Goal: Task Accomplishment & Management: Complete application form

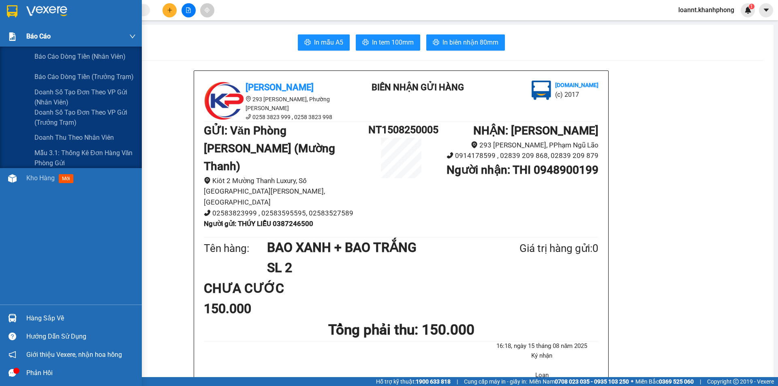
click at [43, 32] on span "Báo cáo" at bounding box center [38, 36] width 24 height 10
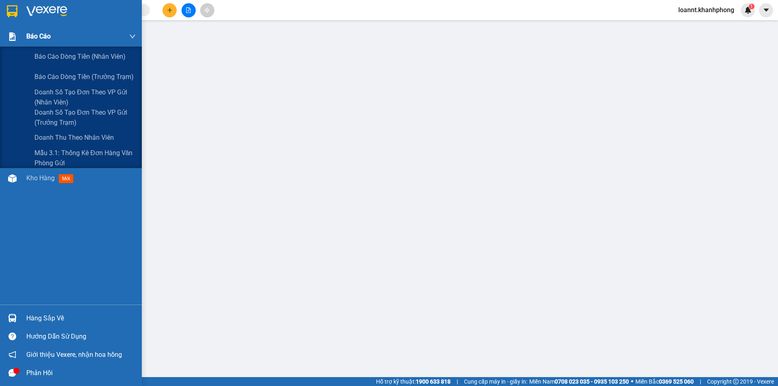
click at [50, 46] on div "Báo cáo" at bounding box center [80, 36] width 109 height 20
click at [52, 53] on span "Báo cáo dòng tiền (nhân viên)" at bounding box center [80, 56] width 92 height 10
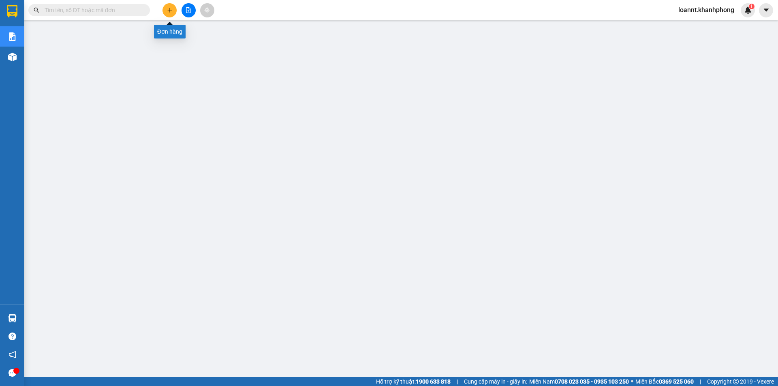
click at [169, 14] on button at bounding box center [169, 10] width 14 height 14
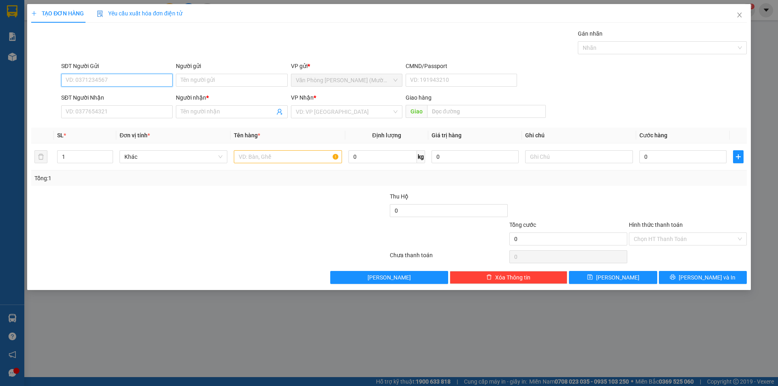
click at [103, 79] on input "SĐT Người Gửi" at bounding box center [116, 80] width 111 height 13
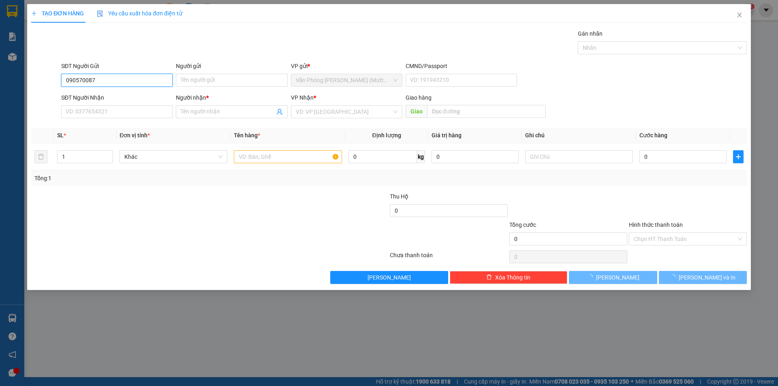
type input "0905700878"
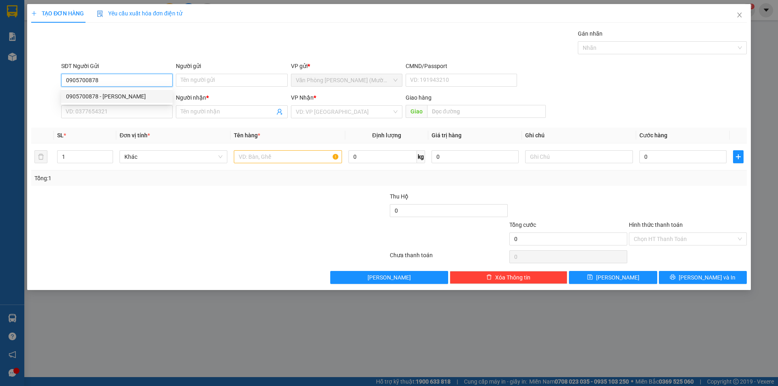
click at [110, 101] on div "0905700878 - [PERSON_NAME]" at bounding box center [116, 96] width 111 height 13
type input "[PERSON_NAME]"
type input "0905700878"
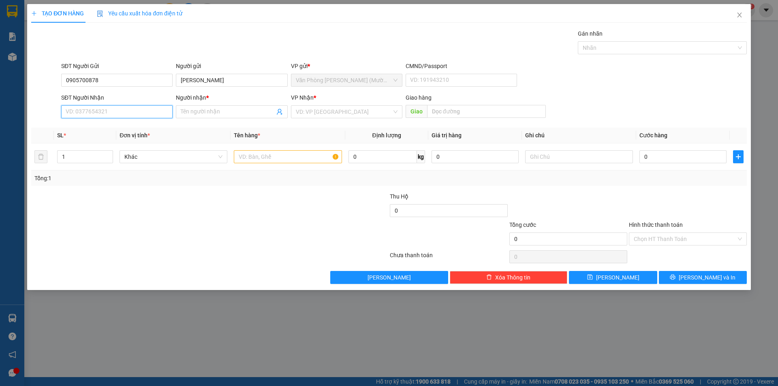
click at [109, 113] on input "SĐT Người Nhận" at bounding box center [116, 111] width 111 height 13
click at [110, 135] on div "0913851239 - SỸ" at bounding box center [116, 140] width 111 height 13
type input "0913851239"
type input "SỸ"
click at [206, 113] on input "SỸ" at bounding box center [228, 111] width 94 height 9
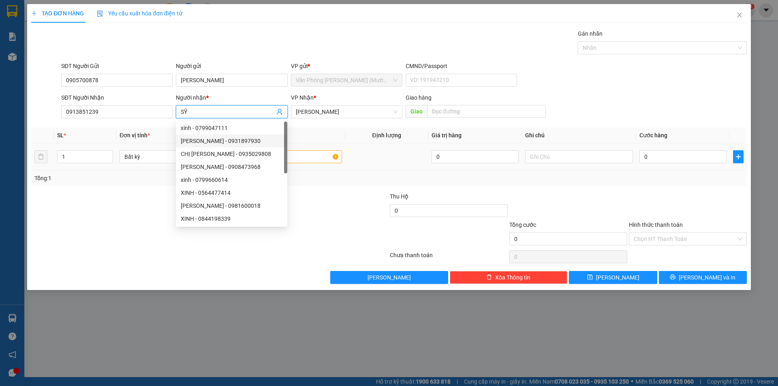
drag, startPoint x: 322, startPoint y: 135, endPoint x: 307, endPoint y: 146, distance: 18.2
click at [322, 134] on th "Tên hàng *" at bounding box center [287, 136] width 114 height 16
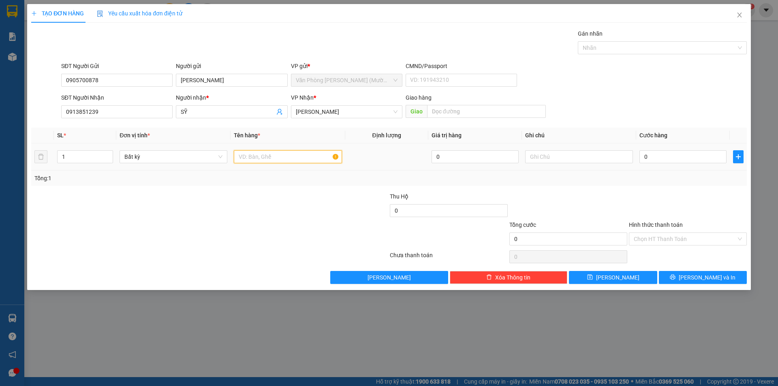
click at [297, 156] on input "text" at bounding box center [288, 156] width 108 height 13
type input "TG"
click at [645, 154] on input "0" at bounding box center [682, 156] width 87 height 13
type input "4"
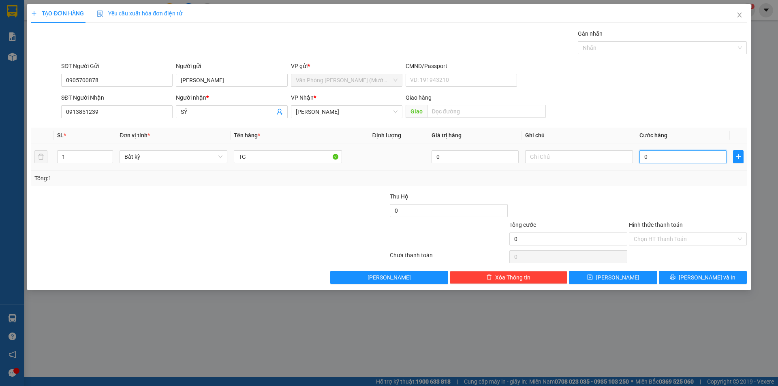
type input "4"
type input "40"
type input "40.000"
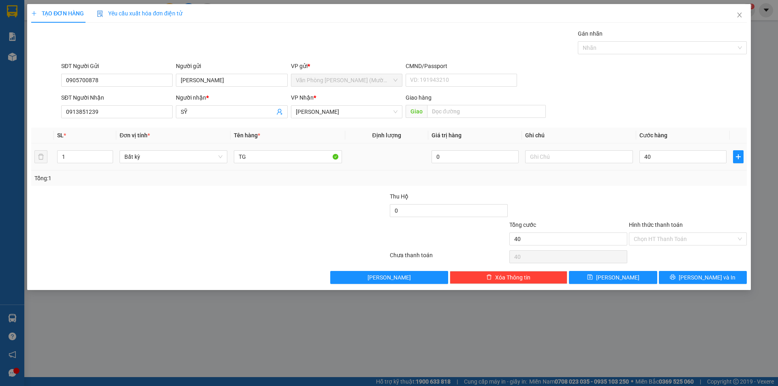
type input "40.000"
click at [620, 178] on div "Tổng: 1" at bounding box center [388, 178] width 709 height 9
click at [675, 239] on input "Hình thức thanh toán" at bounding box center [684, 239] width 102 height 12
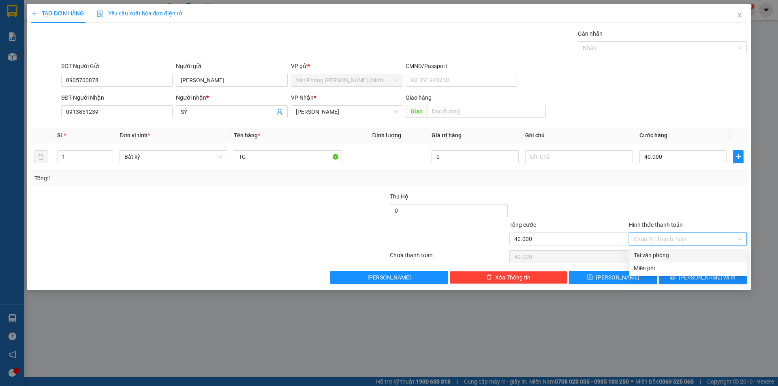
drag, startPoint x: 646, startPoint y: 251, endPoint x: 648, endPoint y: 257, distance: 6.0
click at [646, 252] on div "Tại văn phòng" at bounding box center [688, 255] width 118 height 13
type input "0"
click at [648, 258] on div at bounding box center [687, 257] width 119 height 16
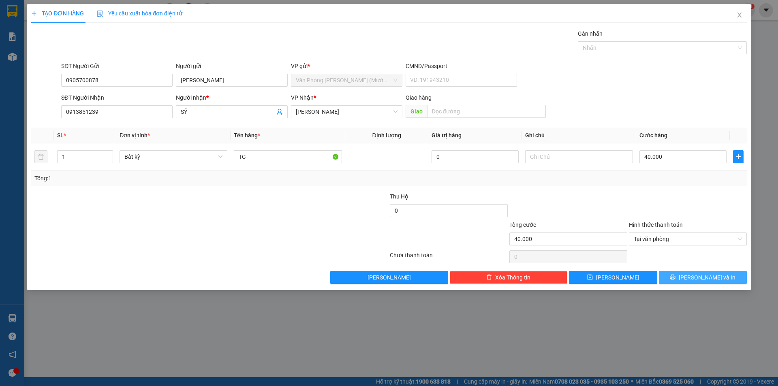
click at [684, 276] on button "[PERSON_NAME] và In" at bounding box center [702, 277] width 88 height 13
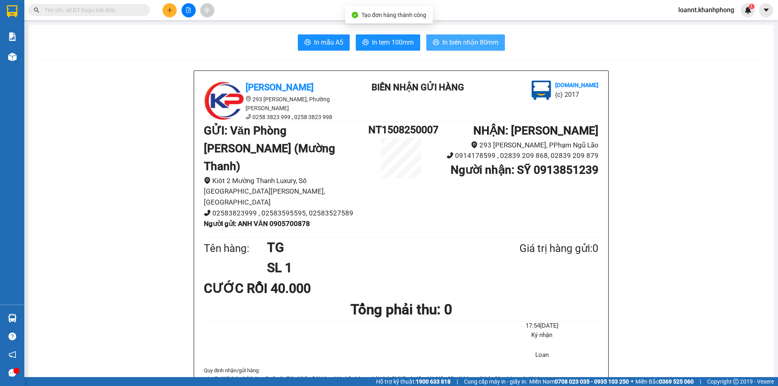
click at [463, 47] on span "In biên nhận 80mm" at bounding box center [470, 42] width 56 height 10
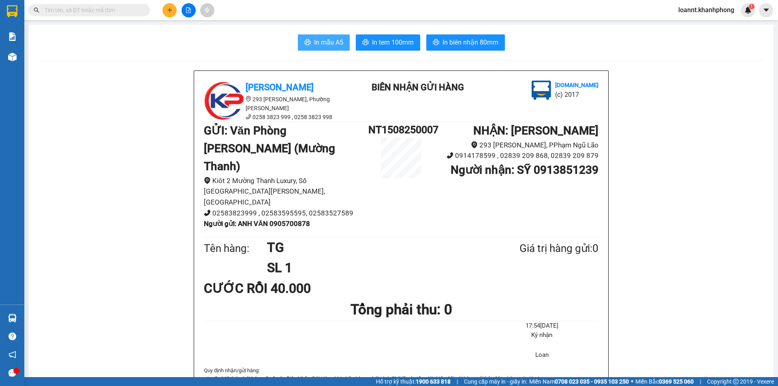
click at [314, 38] on span "In mẫu A5" at bounding box center [328, 42] width 29 height 10
